Goal: Check status: Check status

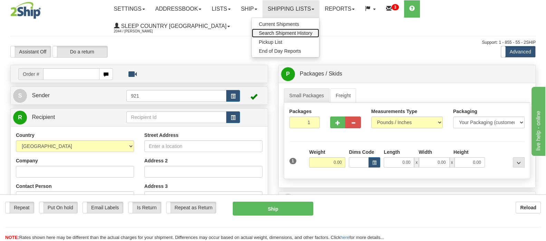
click at [310, 32] on span "Search Shipment History" at bounding box center [286, 33] width 54 height 6
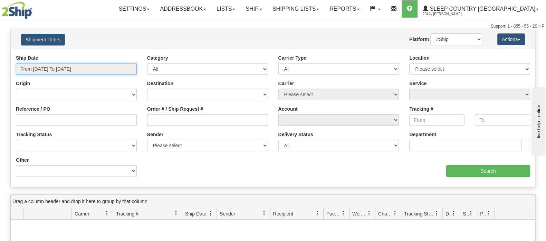
click at [41, 67] on input "From [DATE] To [DATE]" at bounding box center [76, 69] width 121 height 12
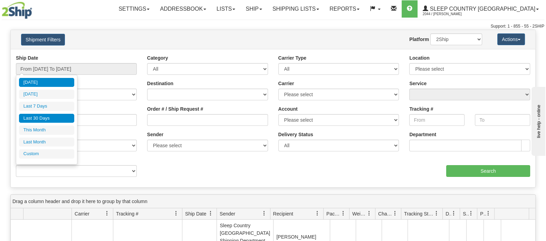
click at [46, 115] on li "Last 30 Days" at bounding box center [46, 118] width 55 height 9
type input "From [DATE] To [DATE]"
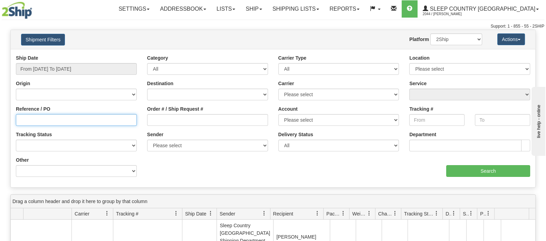
click at [46, 115] on input "Reference / PO" at bounding box center [76, 120] width 121 height 12
paste input "9002I045525"
type input "9002I045525"
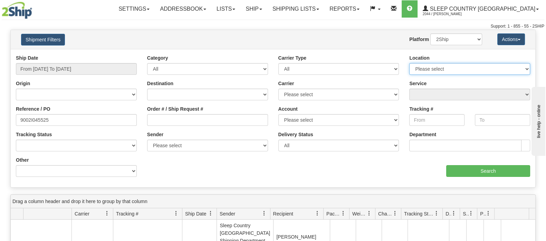
click at [445, 66] on select "Please select [GEOGRAPHIC_DATA] 921 922 93 94 97 390 915 916 98 902 95 96 90 91…" at bounding box center [469, 69] width 121 height 12
select select "6710"
click at [409, 63] on select "Please select [GEOGRAPHIC_DATA] 921 922 93 94 97 390 915 916 98 902 95 96 90 91…" at bounding box center [469, 69] width 121 height 12
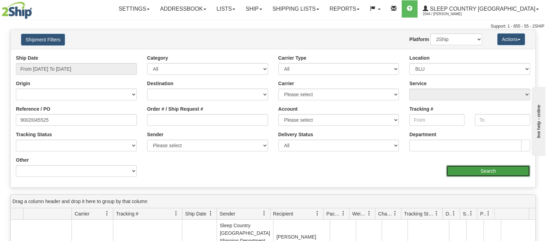
click at [462, 169] on input "Search" at bounding box center [488, 171] width 84 height 12
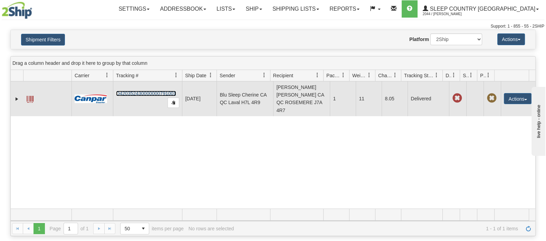
click at [130, 91] on link "D420352430000000791001" at bounding box center [146, 94] width 60 height 6
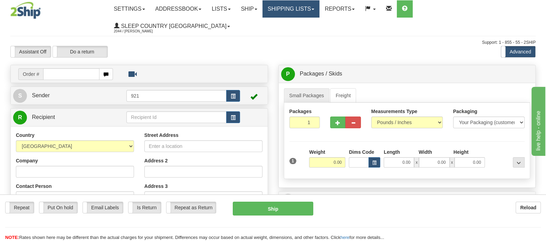
click at [320, 8] on link "Shipping lists" at bounding box center [291, 8] width 57 height 17
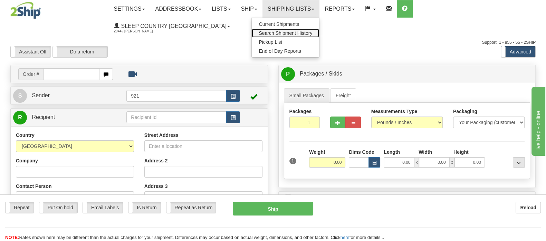
click at [312, 34] on span "Search Shipment History" at bounding box center [286, 33] width 54 height 6
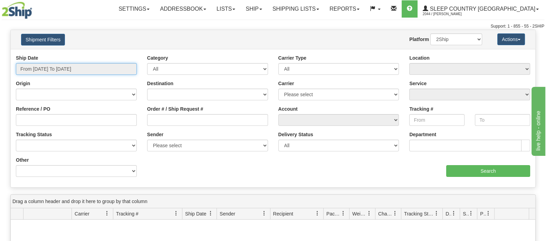
click at [50, 67] on input "From [DATE] To [DATE]" at bounding box center [76, 69] width 121 height 12
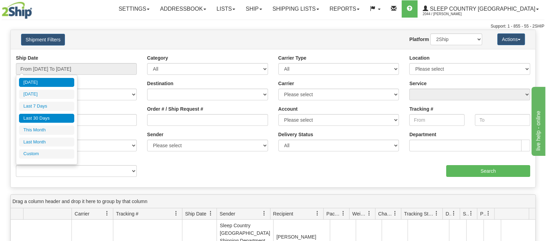
click at [50, 117] on li "Last 30 Days" at bounding box center [46, 118] width 55 height 9
type input "From [DATE] To [DATE]"
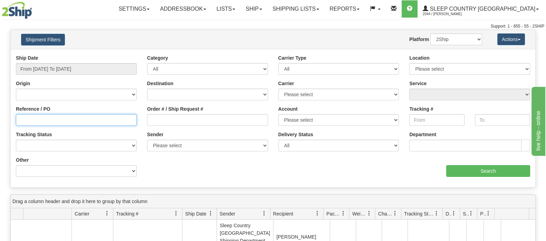
click at [44, 118] on input "Reference / PO" at bounding box center [76, 120] width 121 height 12
paste input "9002I066427"
type input "9002I066427"
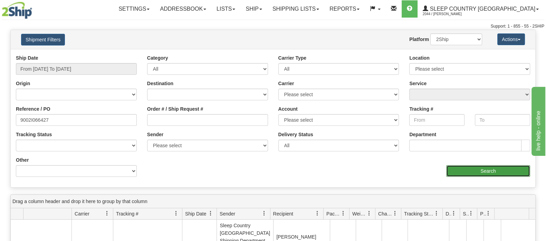
click at [458, 172] on input "Search" at bounding box center [488, 171] width 84 height 12
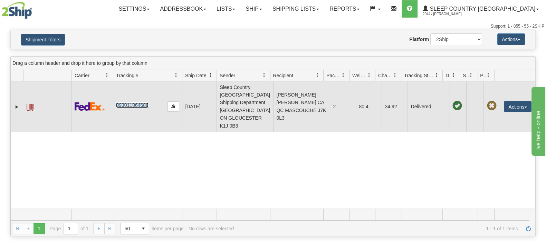
click at [131, 103] on link "393011064688" at bounding box center [132, 106] width 32 height 6
